Goal: Information Seeking & Learning: Understand process/instructions

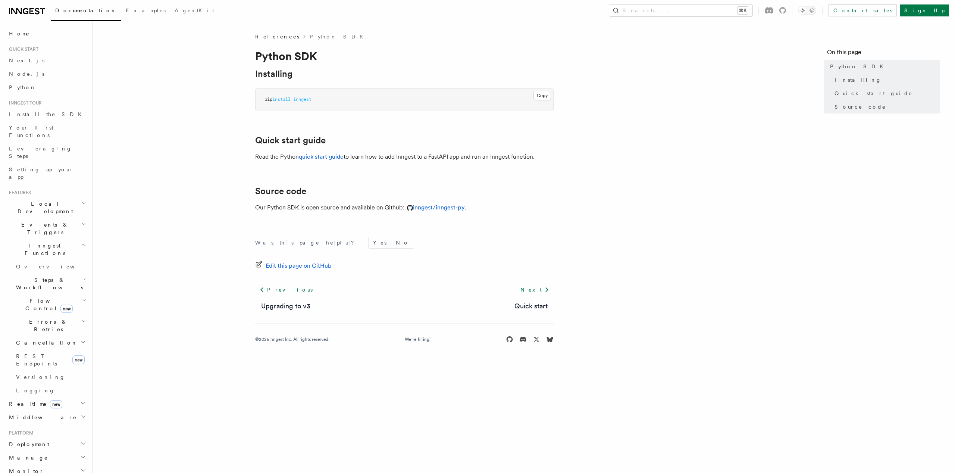
click at [646, 165] on article "References Python SDK Python SDK Installing Copy Copied pip install inngest Qui…" at bounding box center [451, 197] width 695 height 328
click at [718, 18] on div "Documentation Examples AgentKit Search... ⌘K Contact sales Sign Up" at bounding box center [477, 10] width 955 height 21
click at [711, 11] on button "Search... ⌘K" at bounding box center [680, 10] width 143 height 12
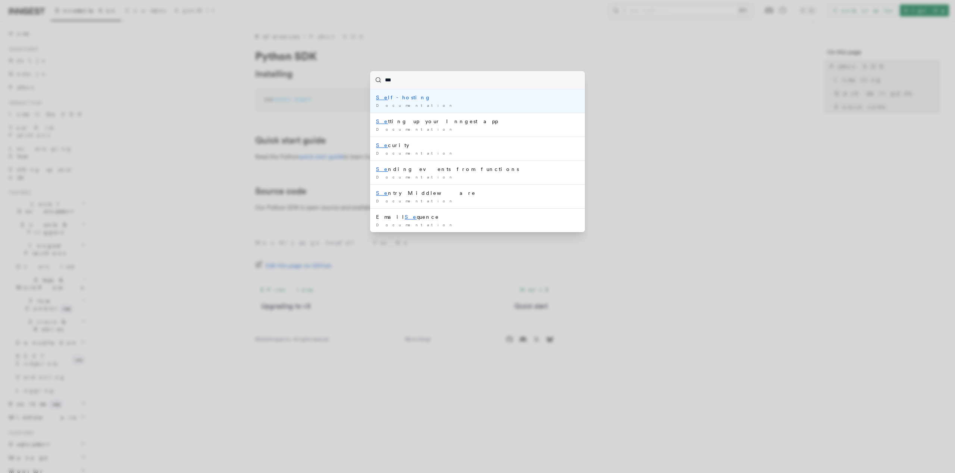
type input "****"
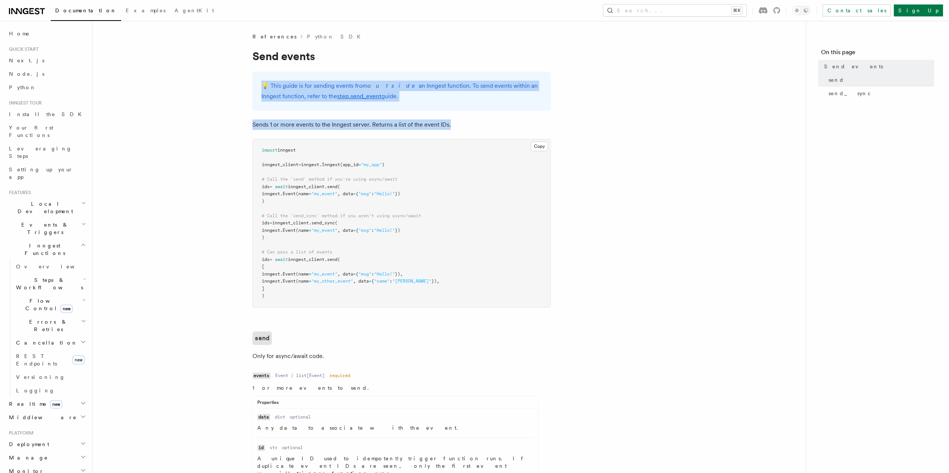
drag, startPoint x: 335, startPoint y: 88, endPoint x: 498, endPoint y: 127, distance: 167.7
click at [498, 127] on article "References Python SDK Send events 💡️ This guide is for sending events from outs…" at bounding box center [449, 444] width 690 height 822
click at [498, 127] on p "Sends 1 or more events to the Inngest server. Returns a list of the event IDs." at bounding box center [402, 124] width 298 height 10
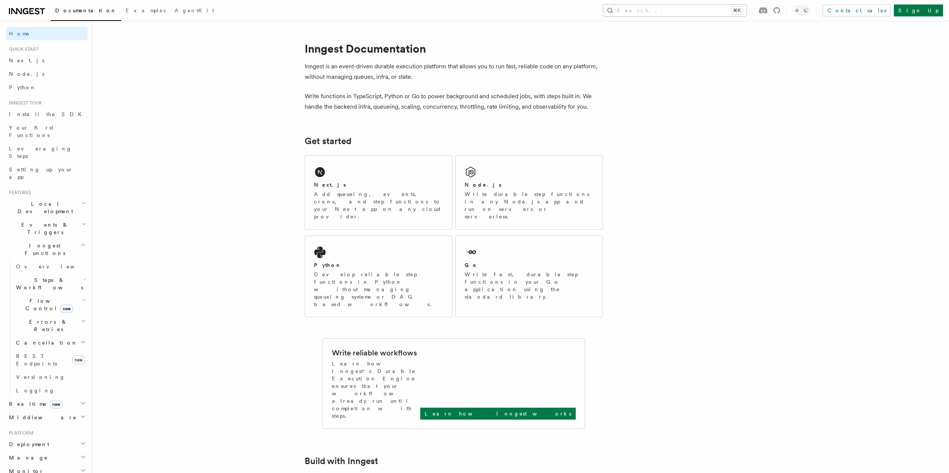
click at [708, 8] on button "Search... ⌘K" at bounding box center [675, 10] width 143 height 12
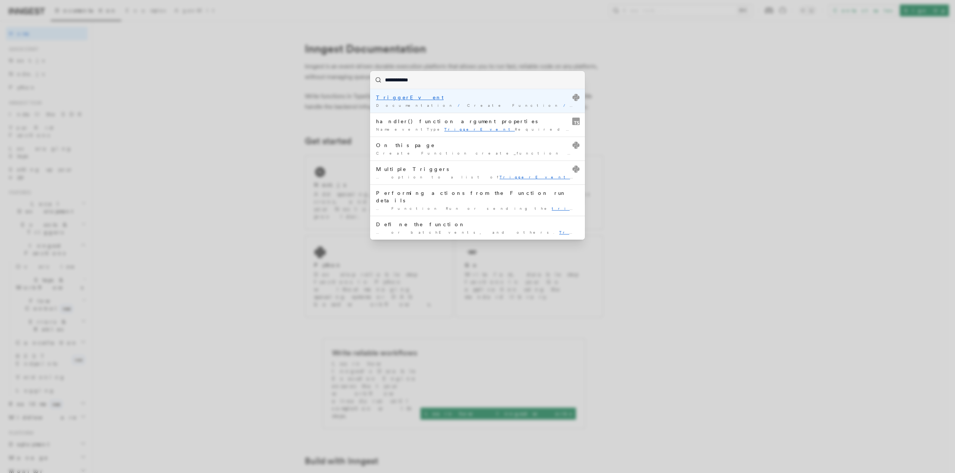
click at [419, 99] on div "TriggerEvent" at bounding box center [477, 97] width 203 height 7
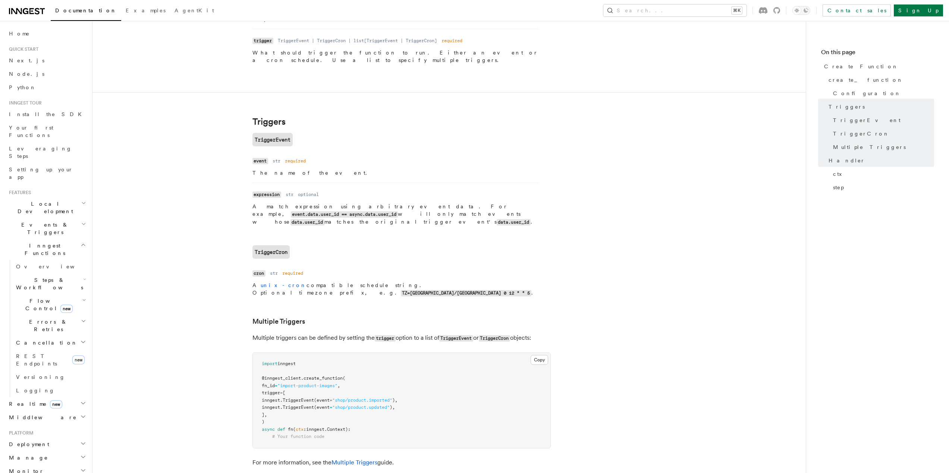
scroll to position [836, 0]
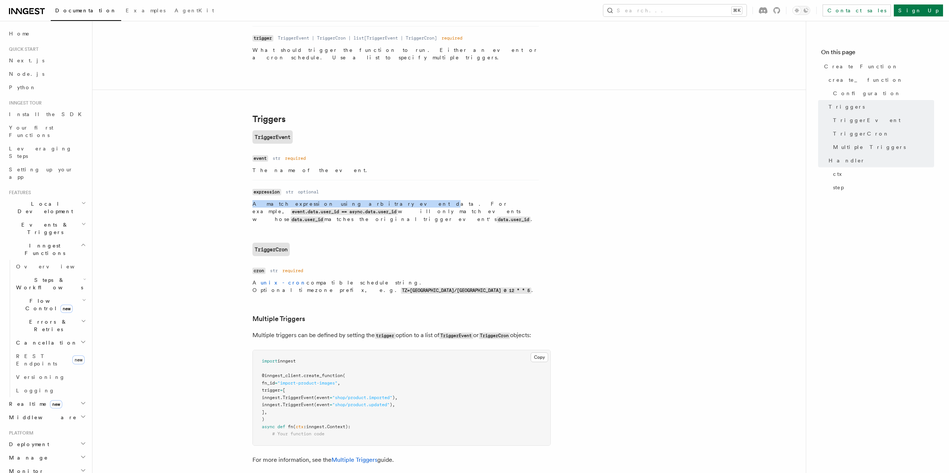
drag, startPoint x: 253, startPoint y: 108, endPoint x: 350, endPoint y: 109, distance: 97.0
click at [350, 200] on p "A match expression using arbitrary event data. For example, event.data.user_id …" at bounding box center [396, 211] width 286 height 23
click at [361, 200] on p "A match expression using arbitrary event data. For example, event.data.user_id …" at bounding box center [396, 211] width 286 height 23
click at [268, 189] on code "expression" at bounding box center [267, 192] width 29 height 6
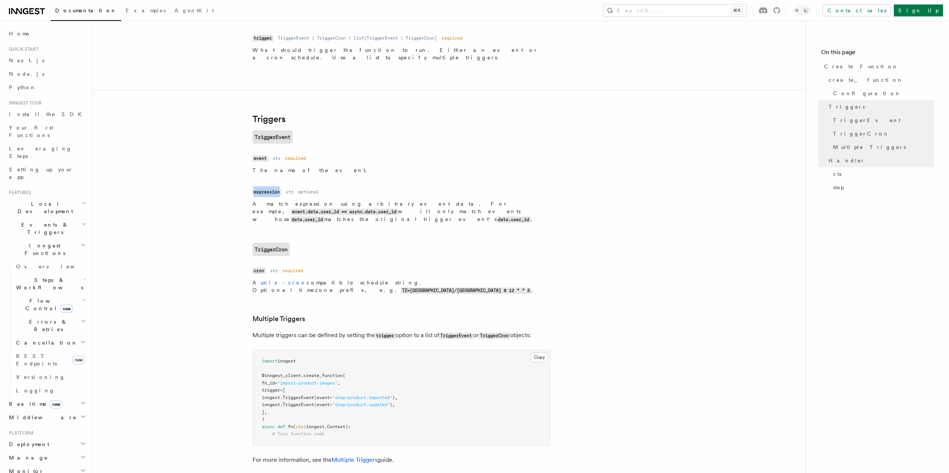
copy code "expression"
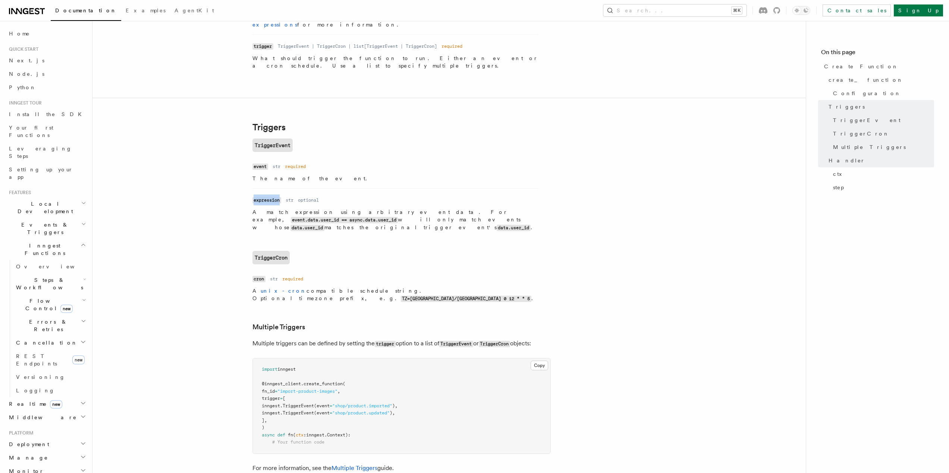
scroll to position [827, 0]
click at [266, 197] on code "expression" at bounding box center [267, 200] width 29 height 6
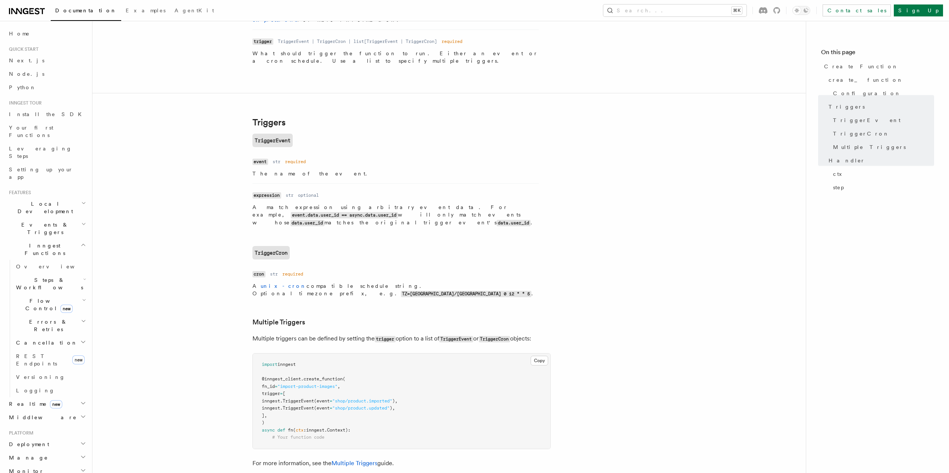
scroll to position [836, 0]
